Goal: Task Accomplishment & Management: Complete application form

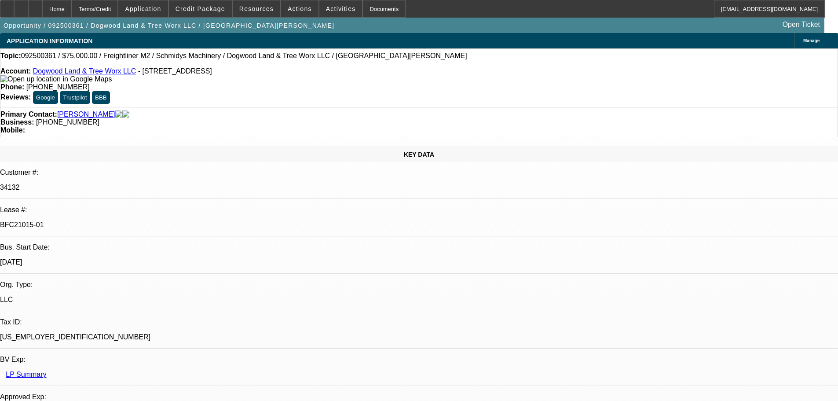
select select "0"
select select "3"
select select "0"
select select "6"
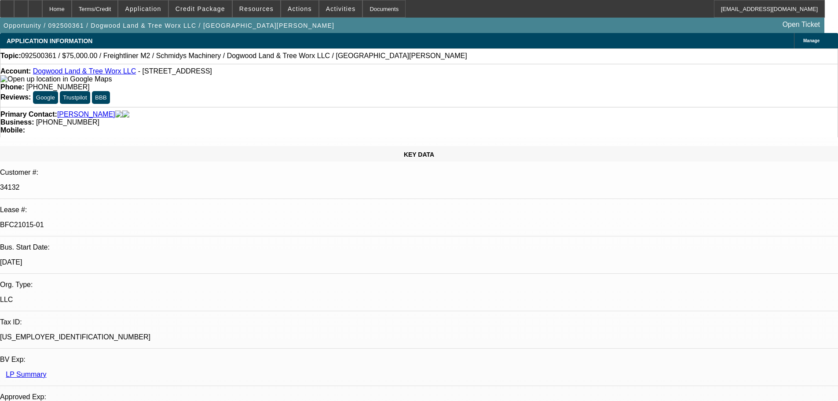
select select "0"
select select "3"
select select "0"
select select "6"
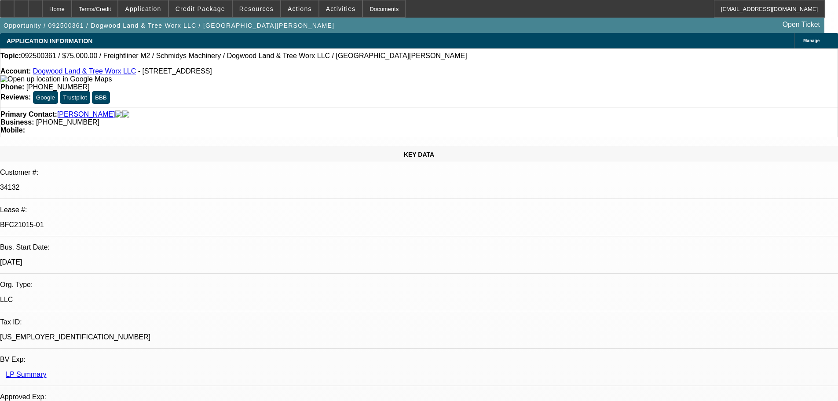
select select "0"
select select "3"
select select "0"
select select "6"
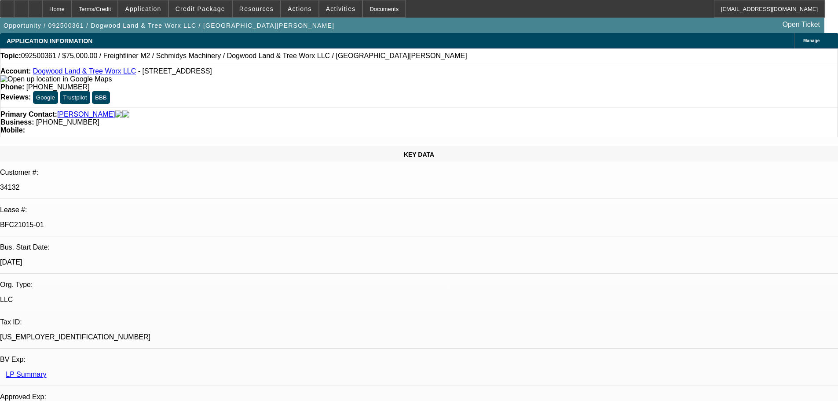
select select "0"
select select "3"
select select "0"
select select "6"
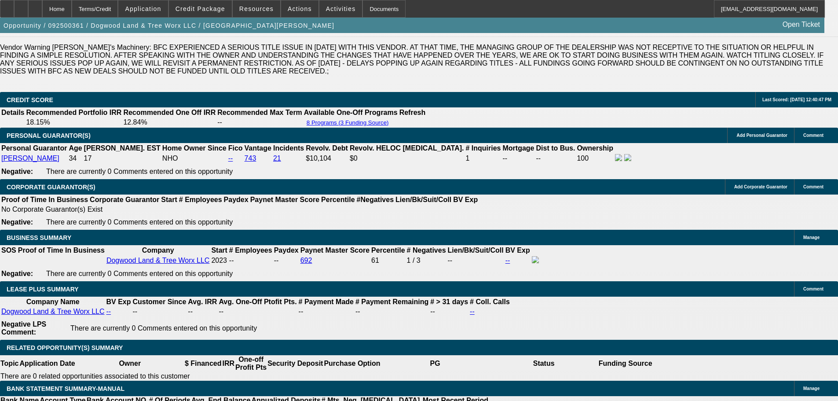
scroll to position [1324, 0]
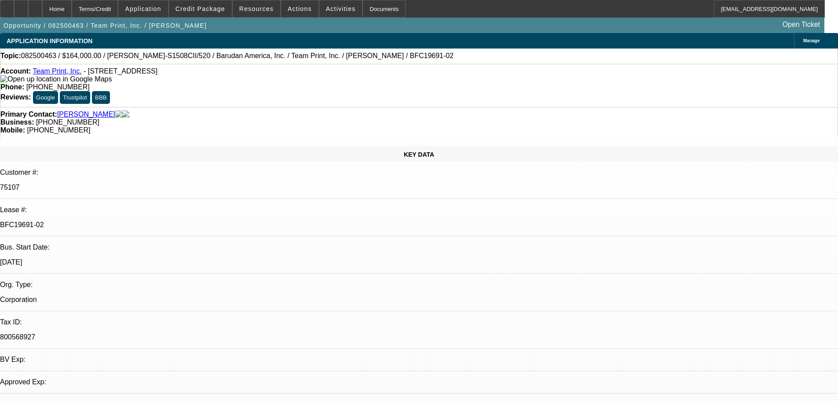
select select "0"
select select "2"
select select "0"
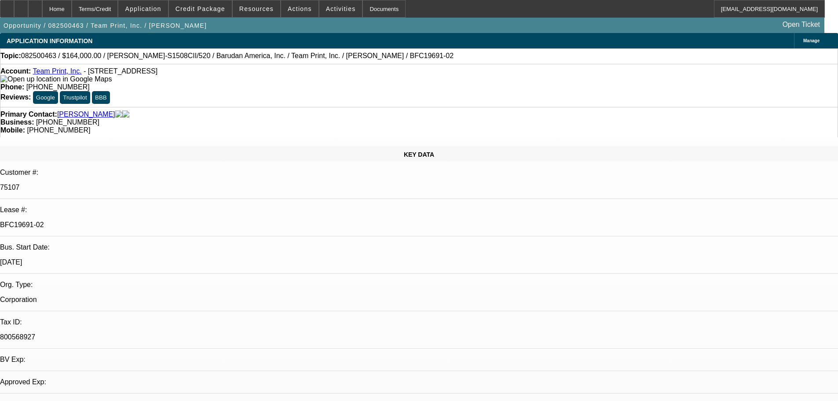
select select "0"
select select "2"
select select "0"
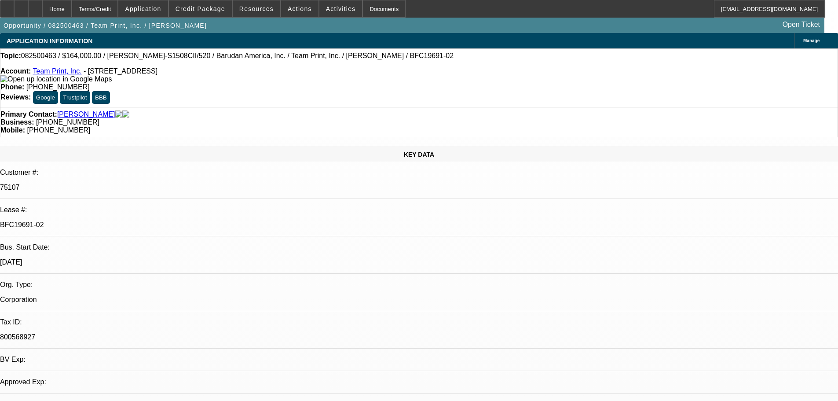
select select "0"
select select "2"
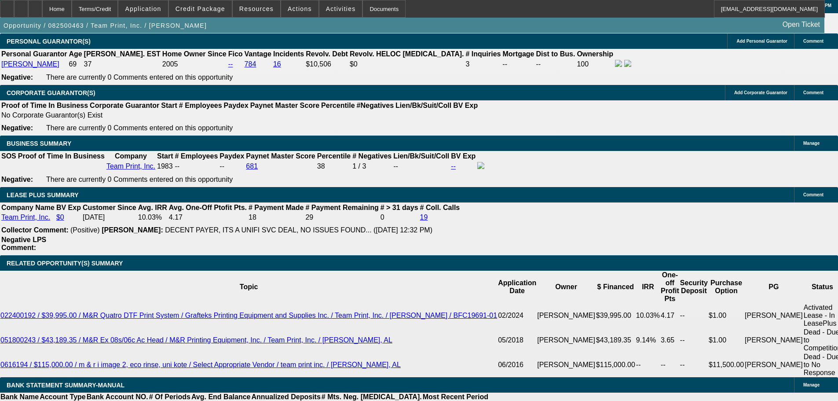
scroll to position [1381, 0]
